Goal: Contribute content: Add original content to the website for others to see

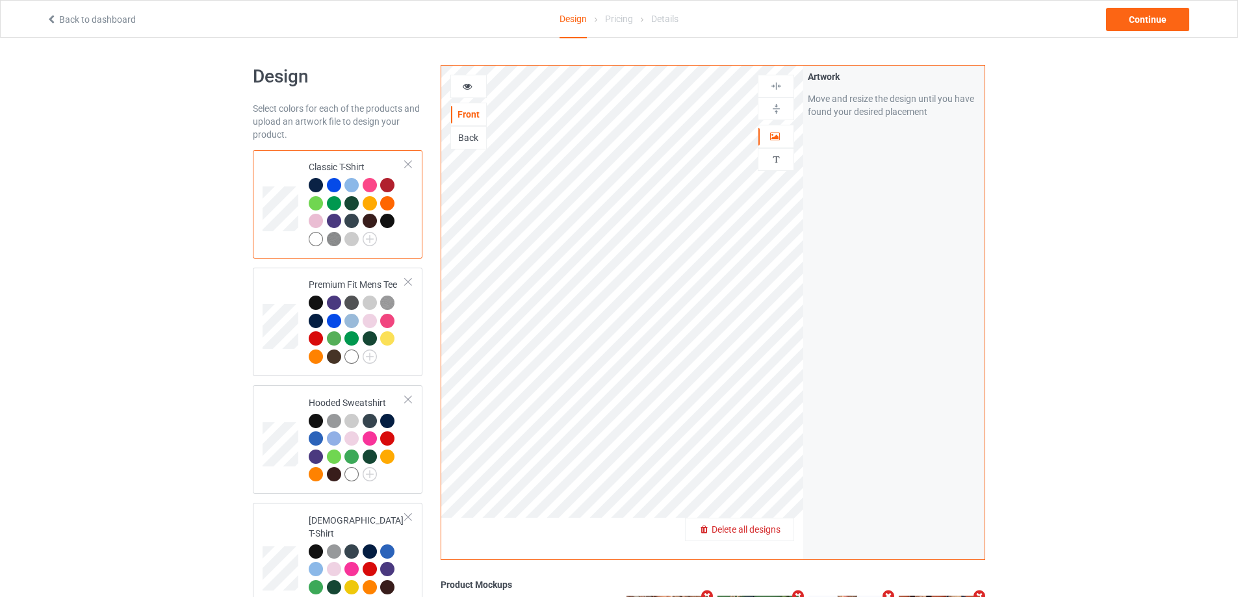
click at [786, 528] on div "Delete all designs" at bounding box center [740, 529] width 108 height 13
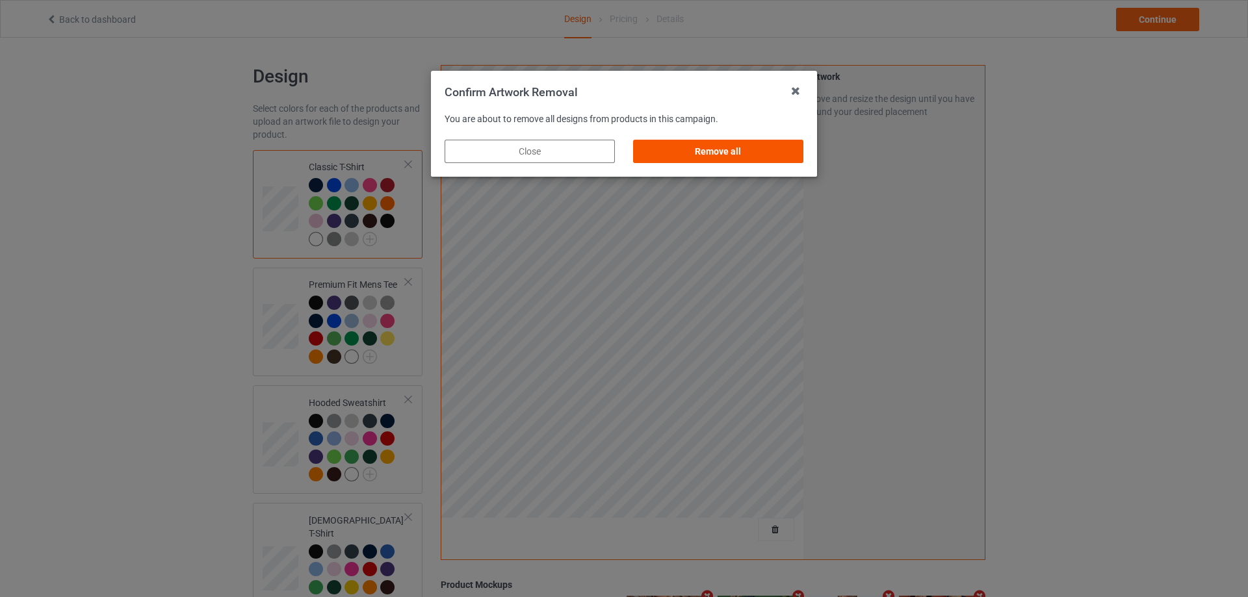
click at [787, 145] on div "Remove all" at bounding box center [718, 151] width 170 height 23
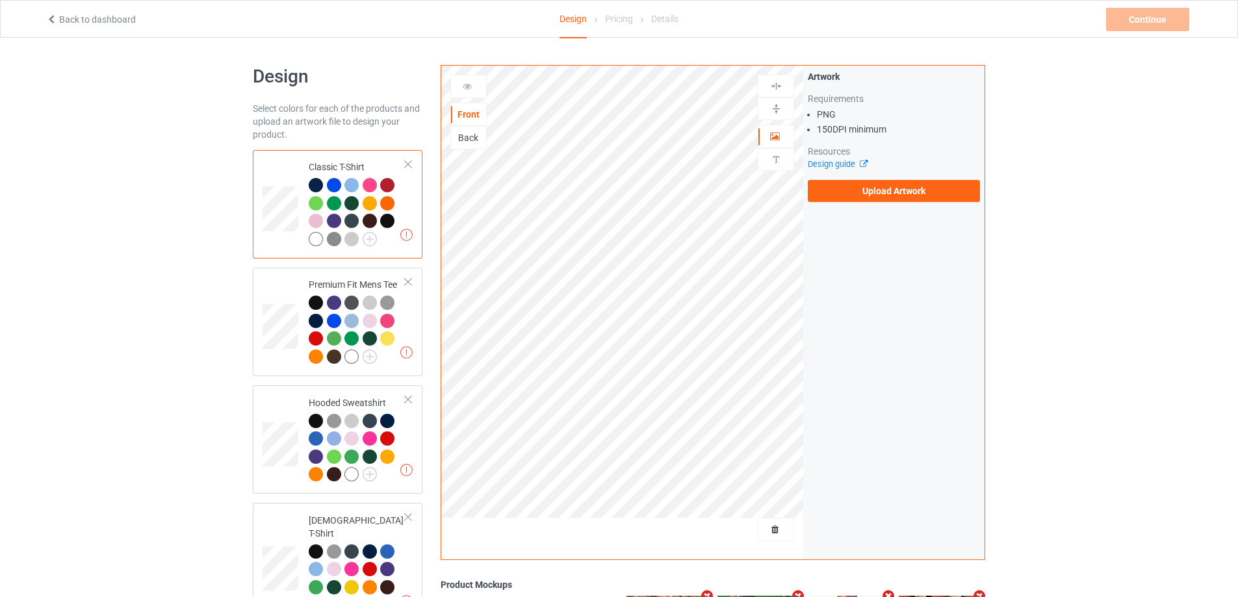
click at [886, 179] on div "Artwork Requirements PNG 150 DPI minimum Resources Design guide Upload Artwork" at bounding box center [894, 136] width 172 height 132
click at [890, 189] on label "Upload Artwork" at bounding box center [894, 191] width 172 height 22
click at [0, 0] on input "Upload Artwork" at bounding box center [0, 0] width 0 height 0
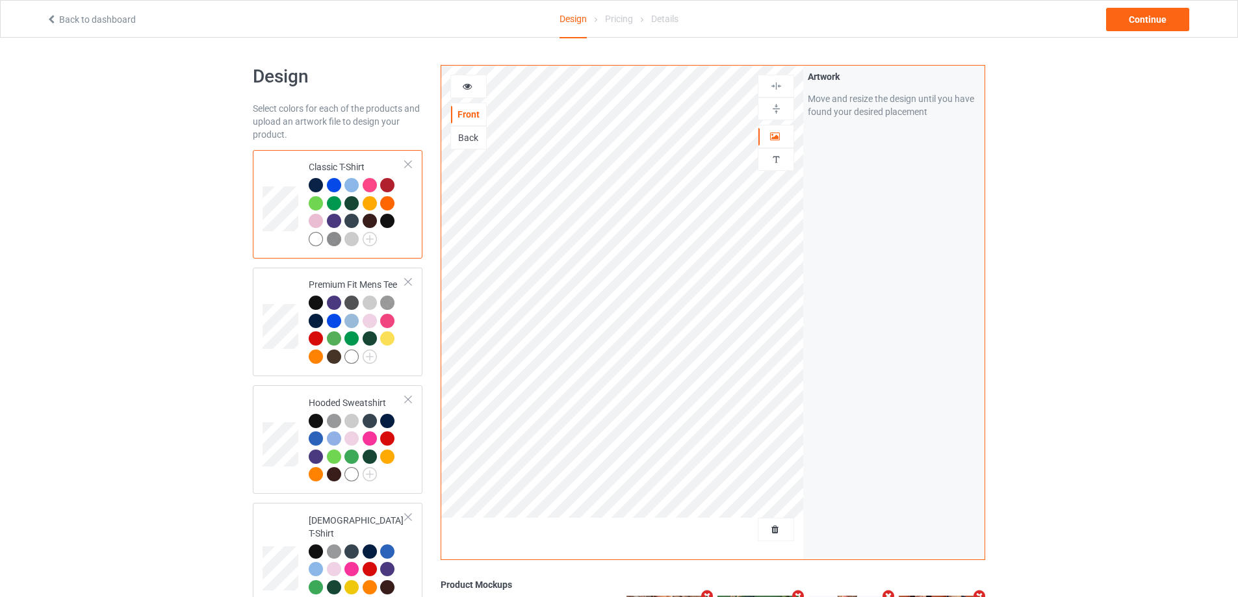
click at [1157, 31] on div "Back to dashboard Design Pricing Details Continue" at bounding box center [619, 19] width 1164 height 36
click at [1157, 28] on div "Continue" at bounding box center [1147, 19] width 83 height 23
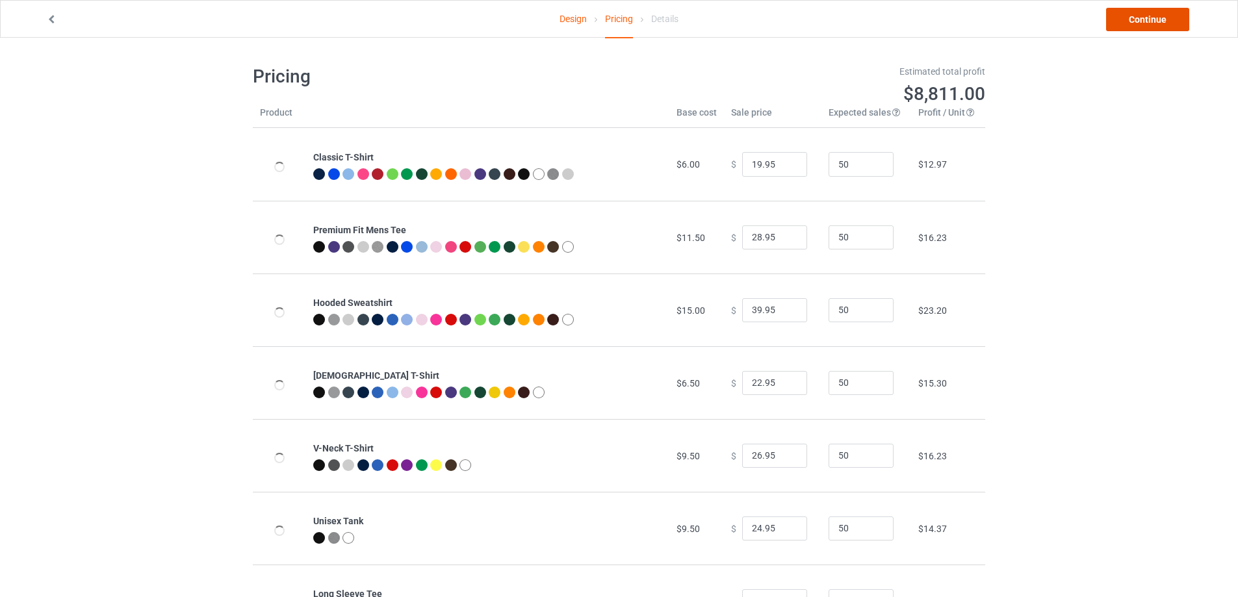
click at [1157, 28] on link "Continue" at bounding box center [1147, 19] width 83 height 23
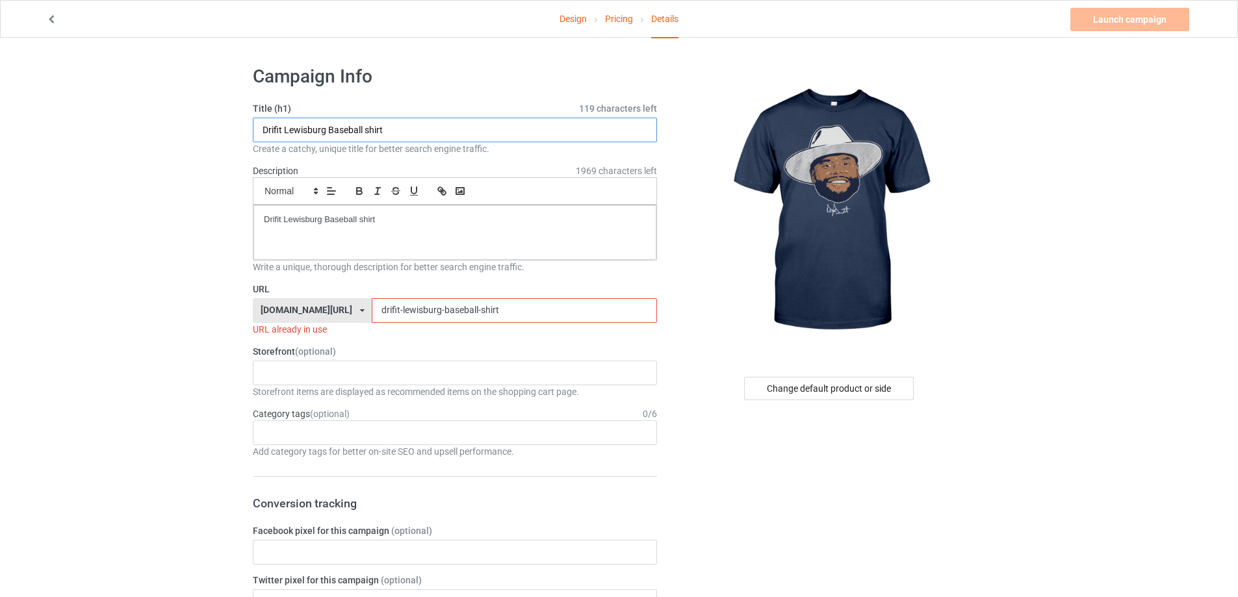
paste input "[PERSON_NAME] [PERSON_NAME] Swag Head"
type input "[PERSON_NAME] [PERSON_NAME] Swag Head shirt"
drag, startPoint x: 450, startPoint y: 234, endPoint x: 60, endPoint y: 179, distance: 393.2
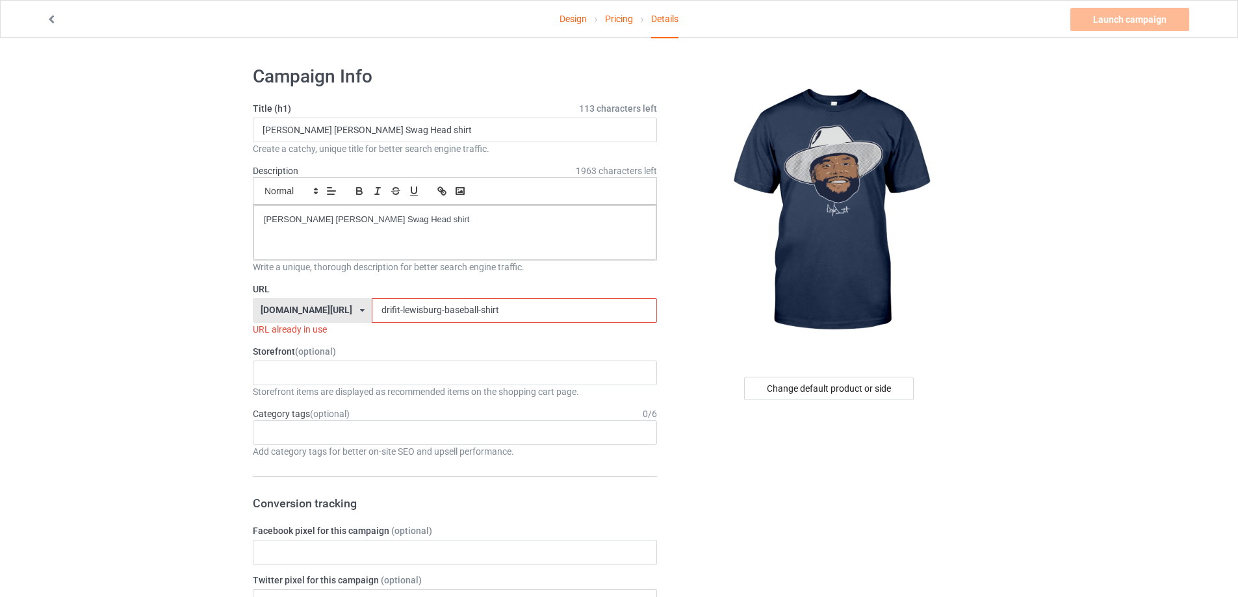
drag, startPoint x: 479, startPoint y: 306, endPoint x: 183, endPoint y: 270, distance: 298.0
paste input "/[PERSON_NAME]-[PERSON_NAME]-swag-head"
click at [372, 311] on input "/[PERSON_NAME]-[PERSON_NAME]-swag-head-shirt" at bounding box center [514, 310] width 285 height 25
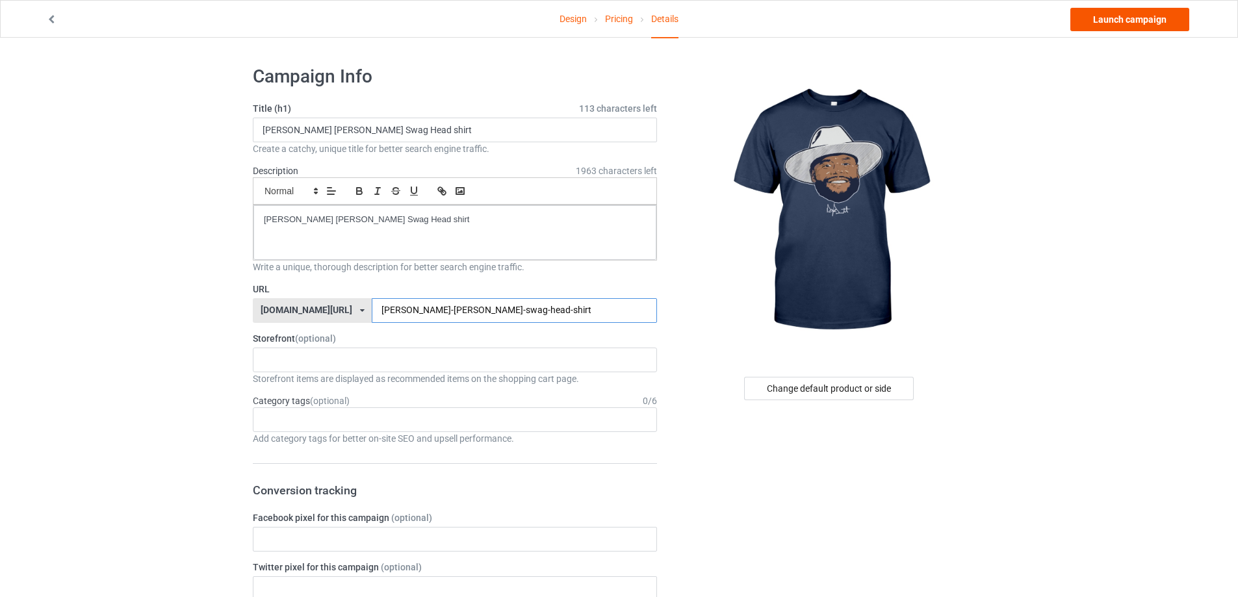
type input "[PERSON_NAME]-[PERSON_NAME]-swag-head-shirt"
click at [1136, 21] on link "Launch campaign" at bounding box center [1130, 19] width 119 height 23
